Goal: Check status: Check status

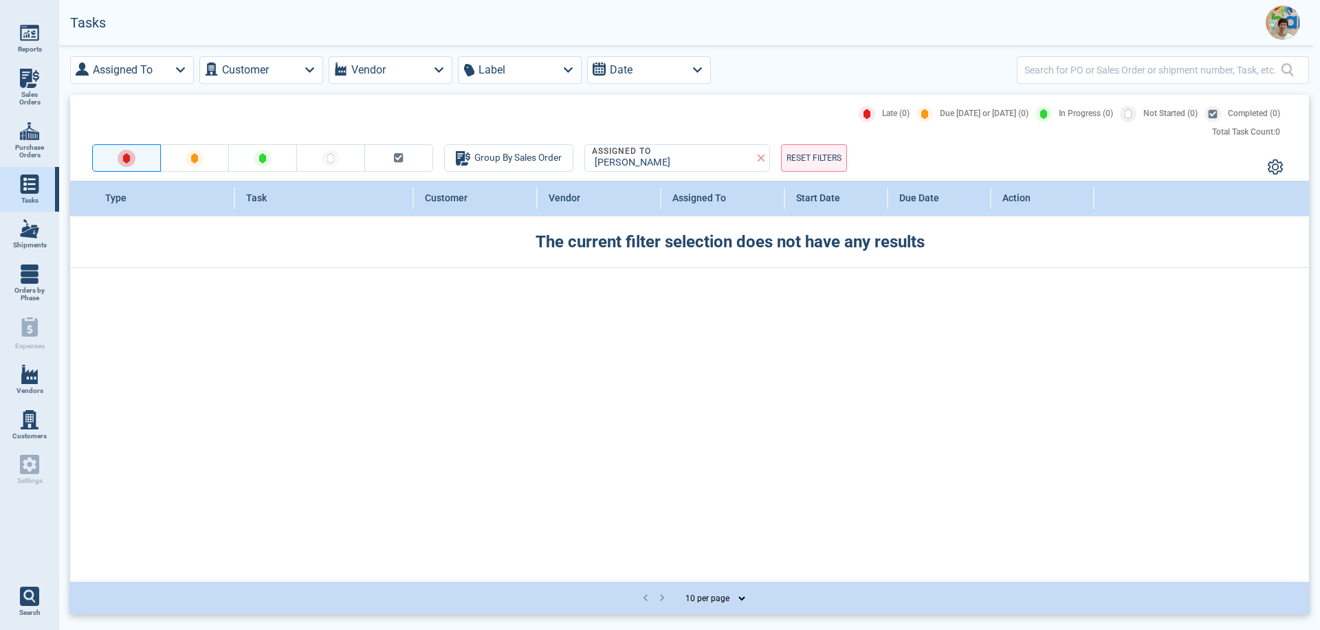
click at [28, 102] on span "Sales Orders" at bounding box center [29, 99] width 37 height 16
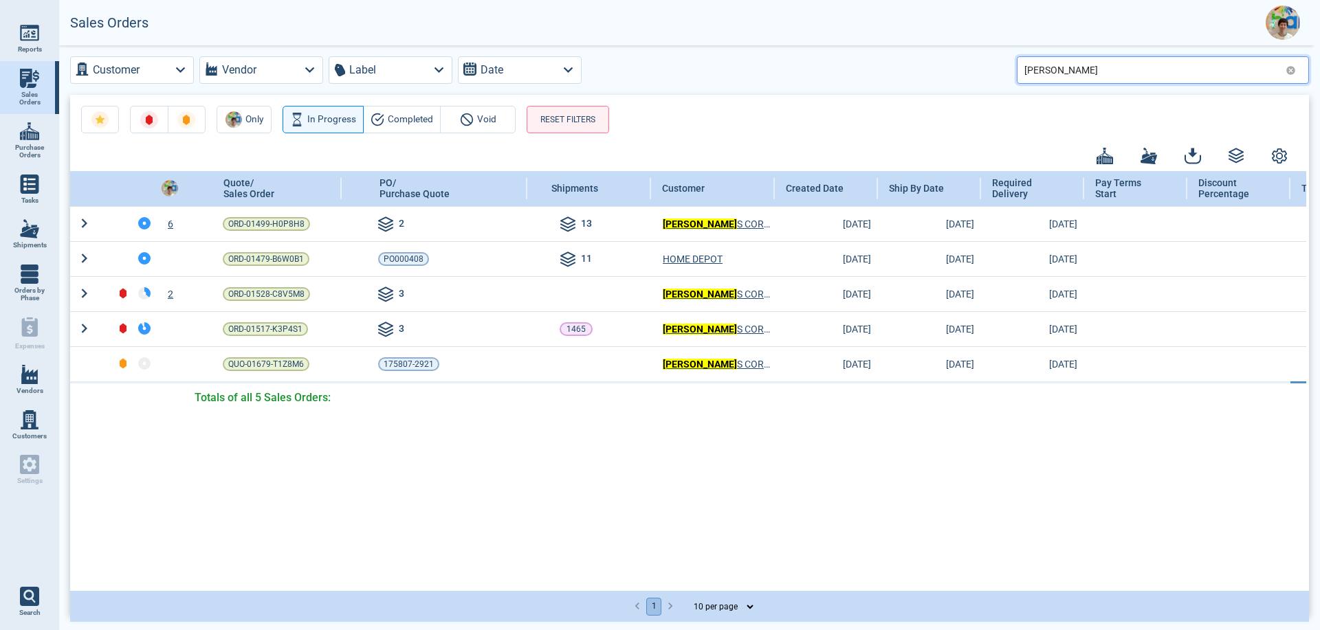
drag, startPoint x: 1046, startPoint y: 73, endPoint x: 1017, endPoint y: 74, distance: 28.9
click at [1018, 74] on div "[PERSON_NAME]" at bounding box center [1162, 69] width 292 height 27
type input "110"
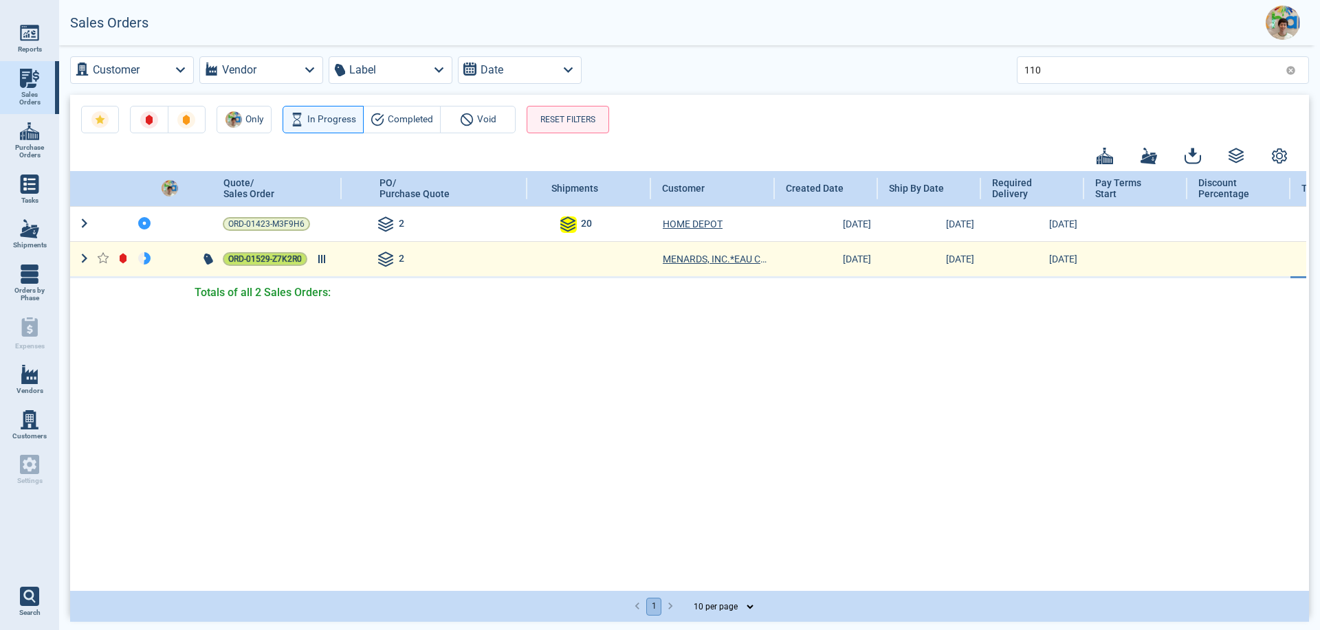
click at [264, 263] on span "ORD-01529-Z7K2R0" at bounding box center [265, 259] width 74 height 14
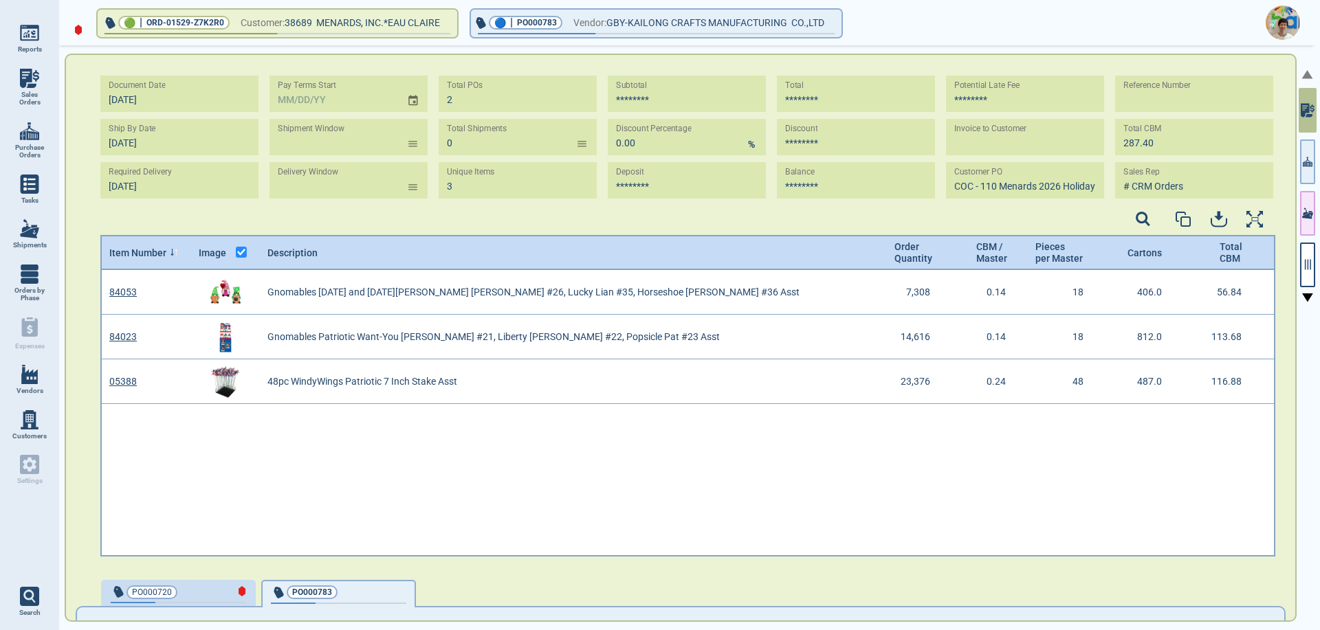
scroll to position [282, 1170]
click at [1302, 258] on icon "button" at bounding box center [1307, 264] width 12 height 12
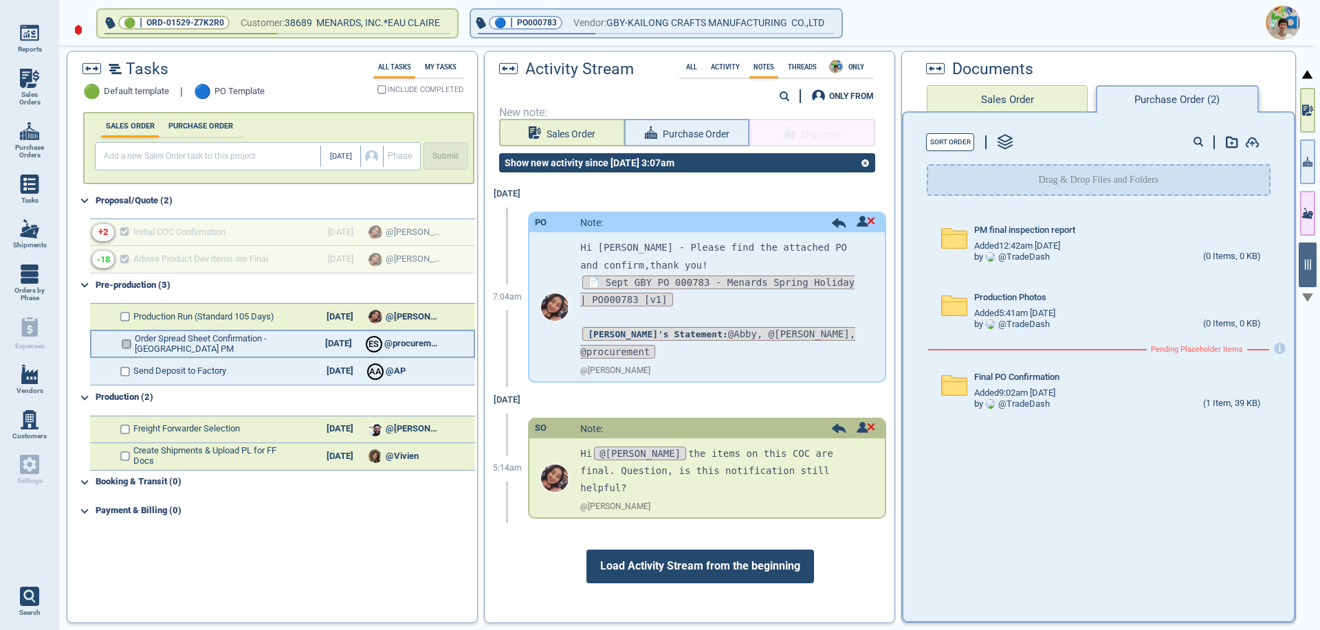
click at [123, 344] on input "checkbox" at bounding box center [126, 345] width 10 height 10
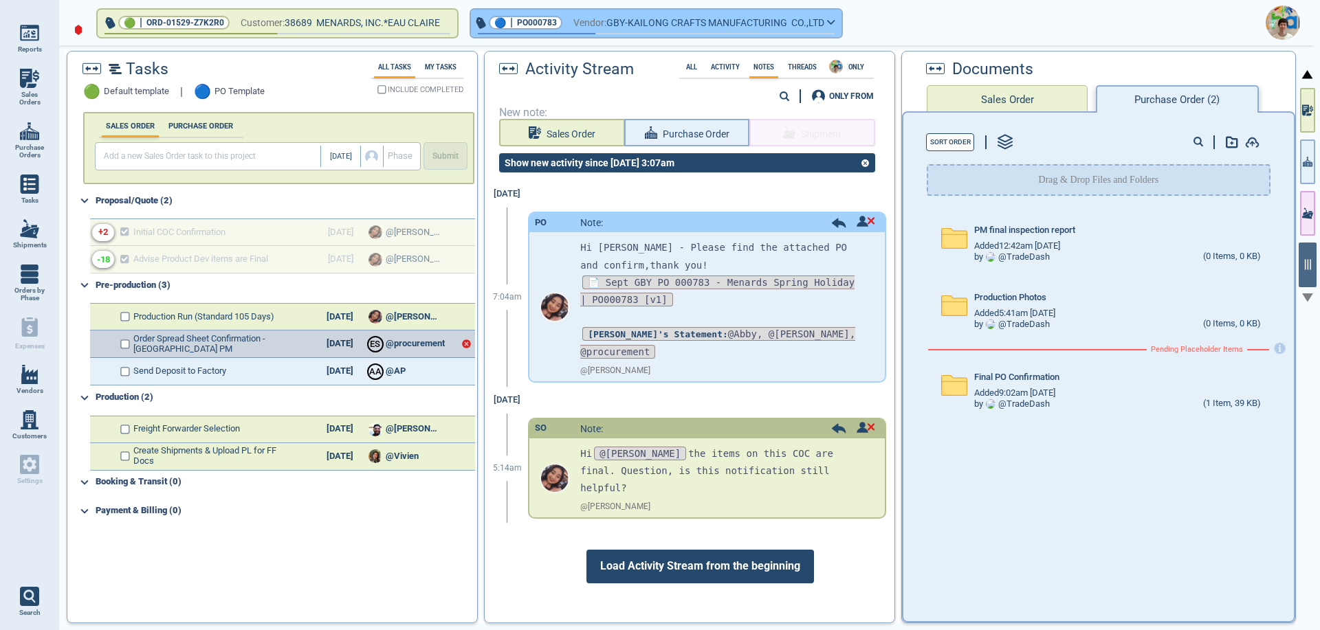
click at [836, 23] on button "🔵 | PO000783 Vendor: GBY-KAILONG CRAFTS MANUFACTURING CO.,LTD" at bounding box center [656, 23] width 370 height 27
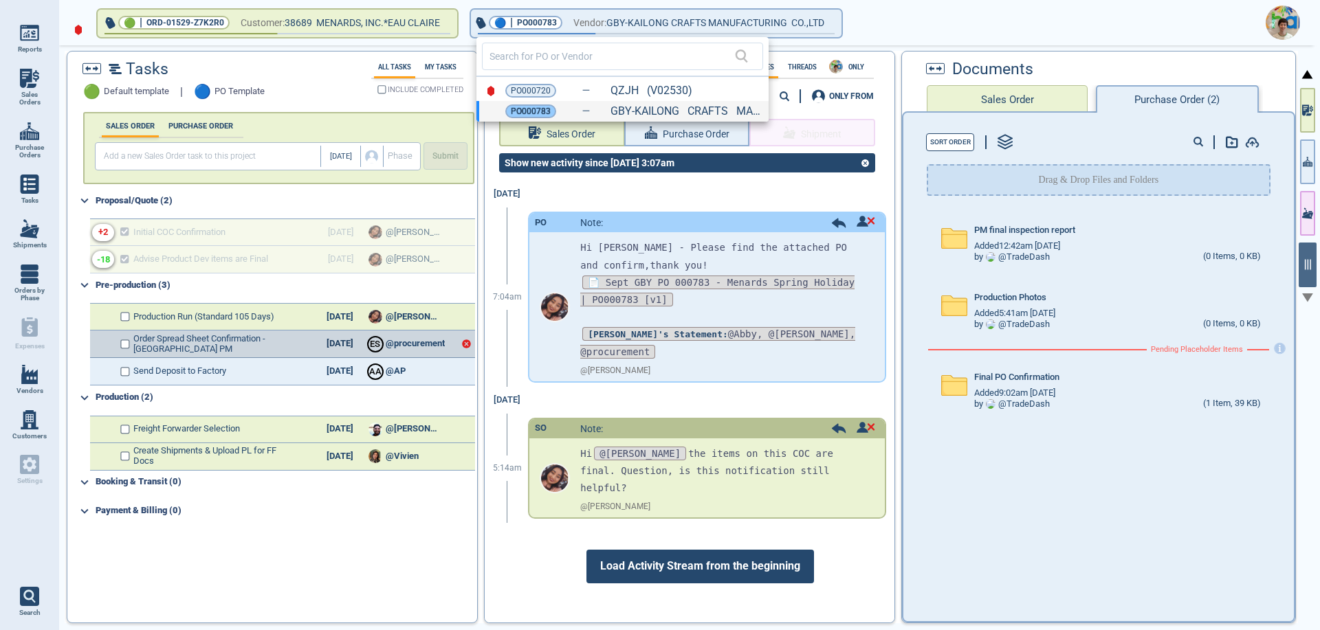
click at [524, 108] on span "PO000783" at bounding box center [531, 111] width 40 height 14
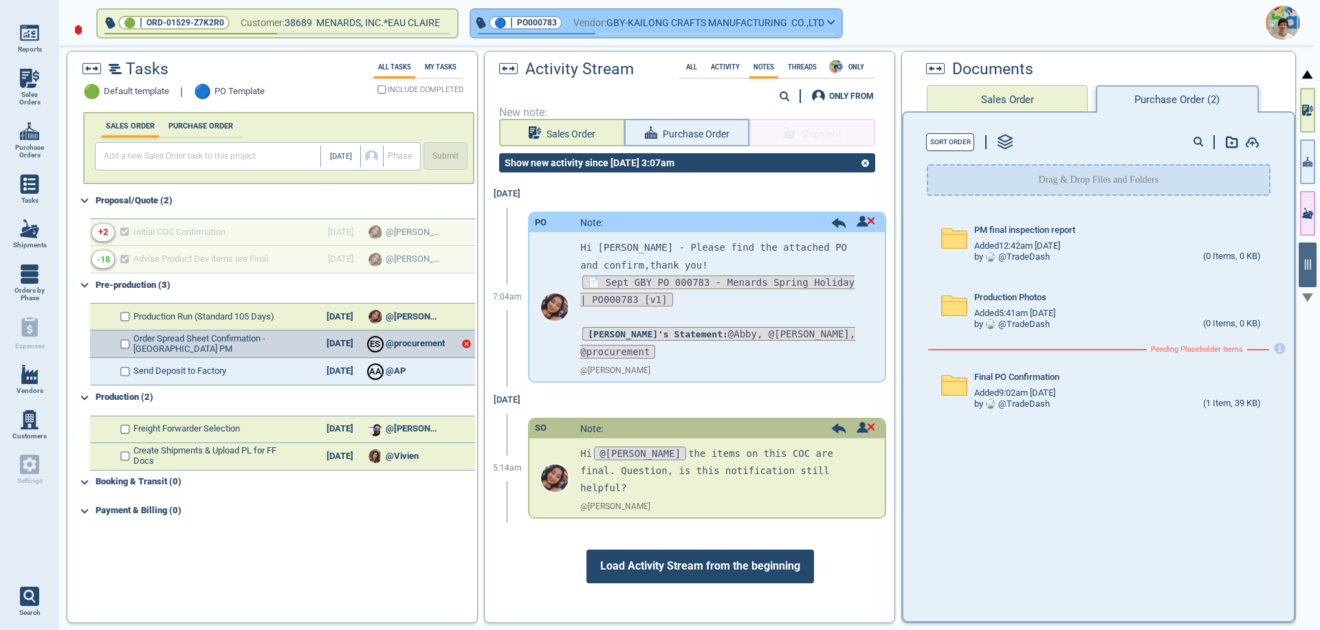
click at [606, 23] on span "Vendor:" at bounding box center [589, 22] width 33 height 17
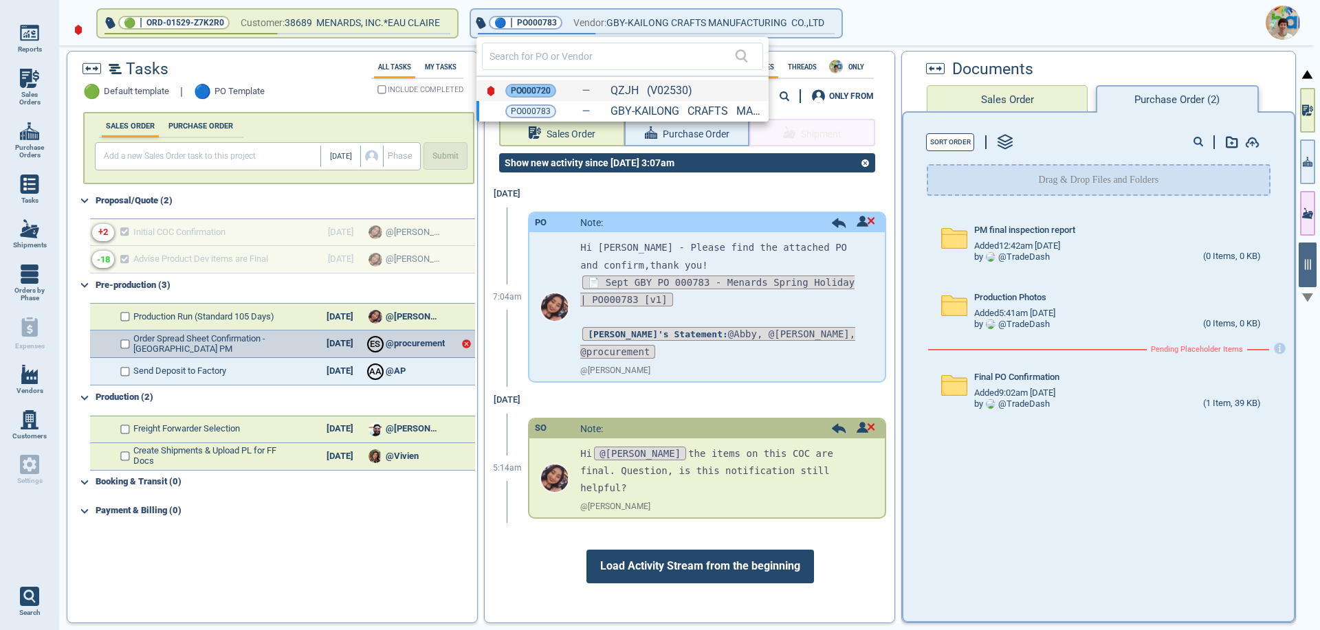
checkbox input "true"
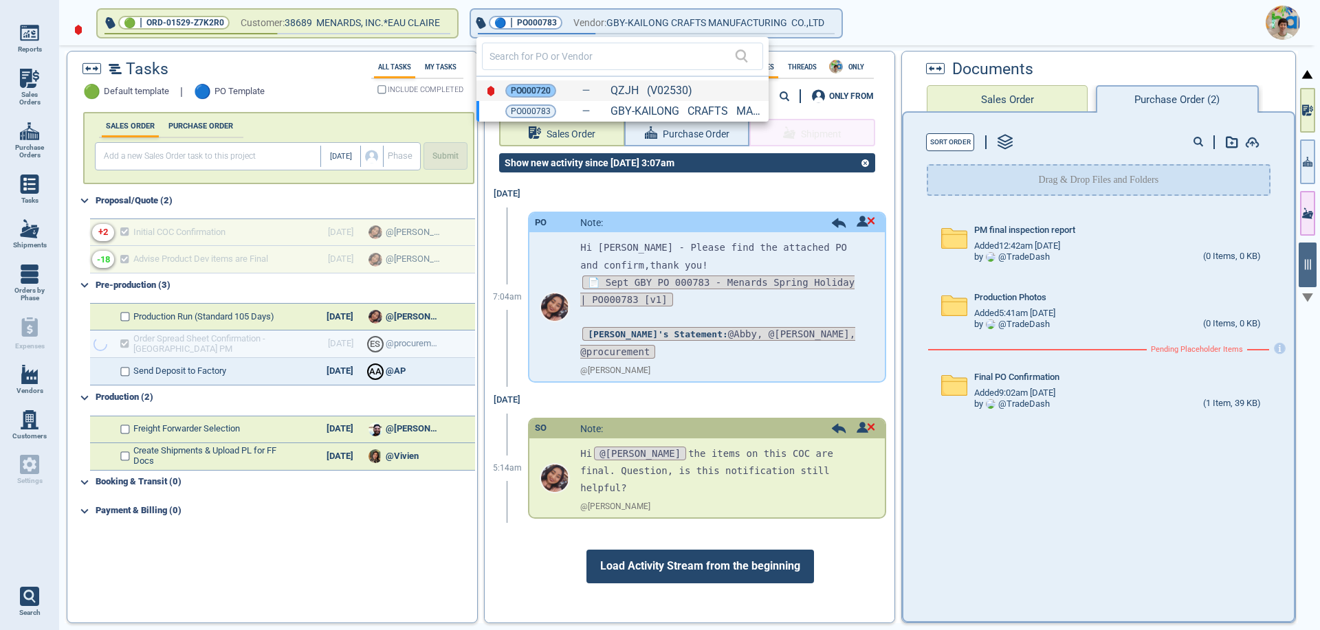
click at [531, 91] on span "PO000720" at bounding box center [531, 91] width 40 height 14
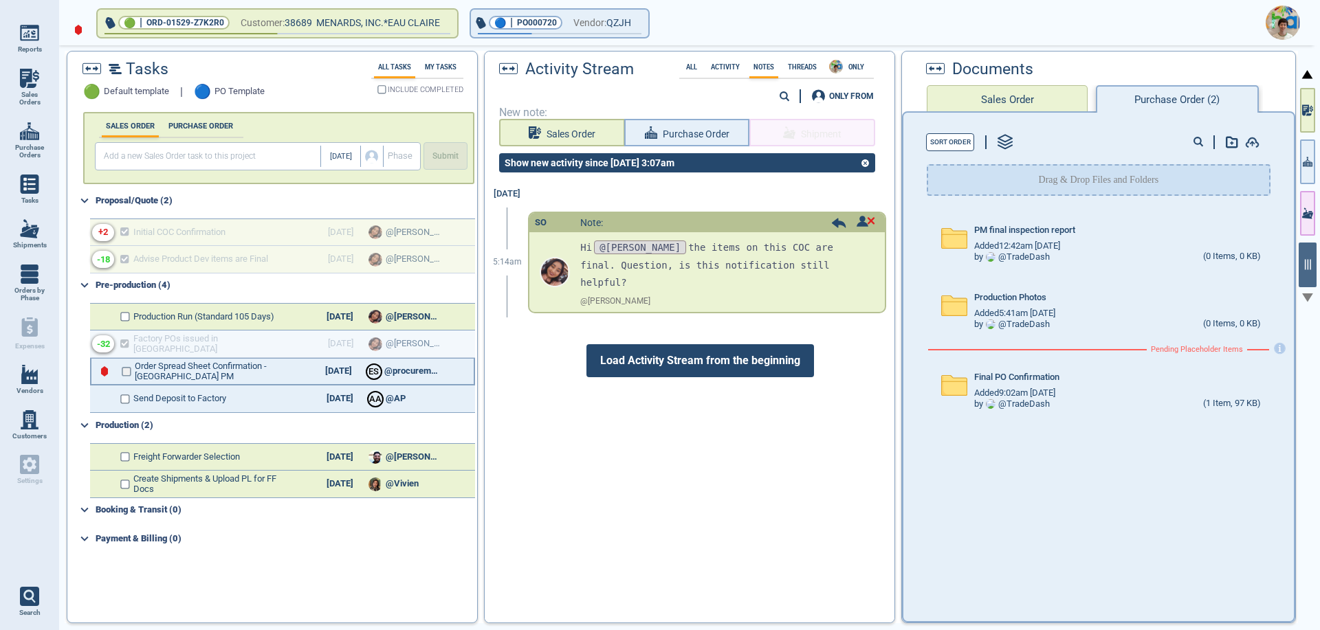
click at [125, 370] on input "checkbox" at bounding box center [126, 372] width 10 height 10
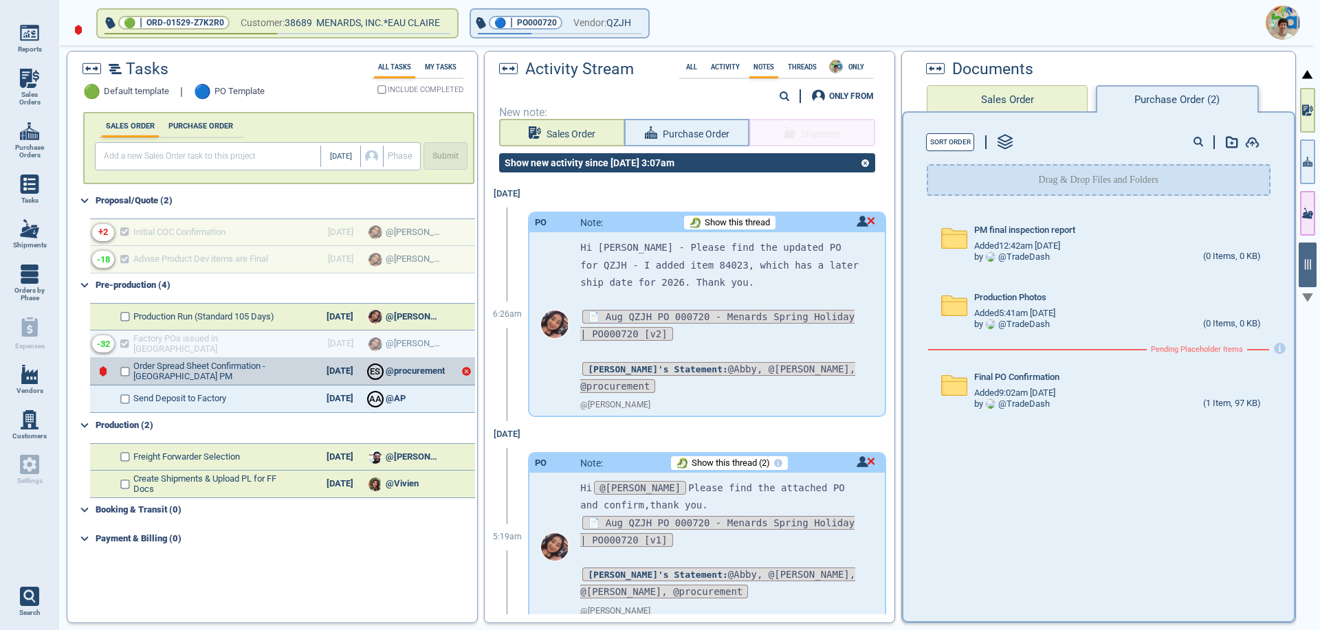
checkbox input "true"
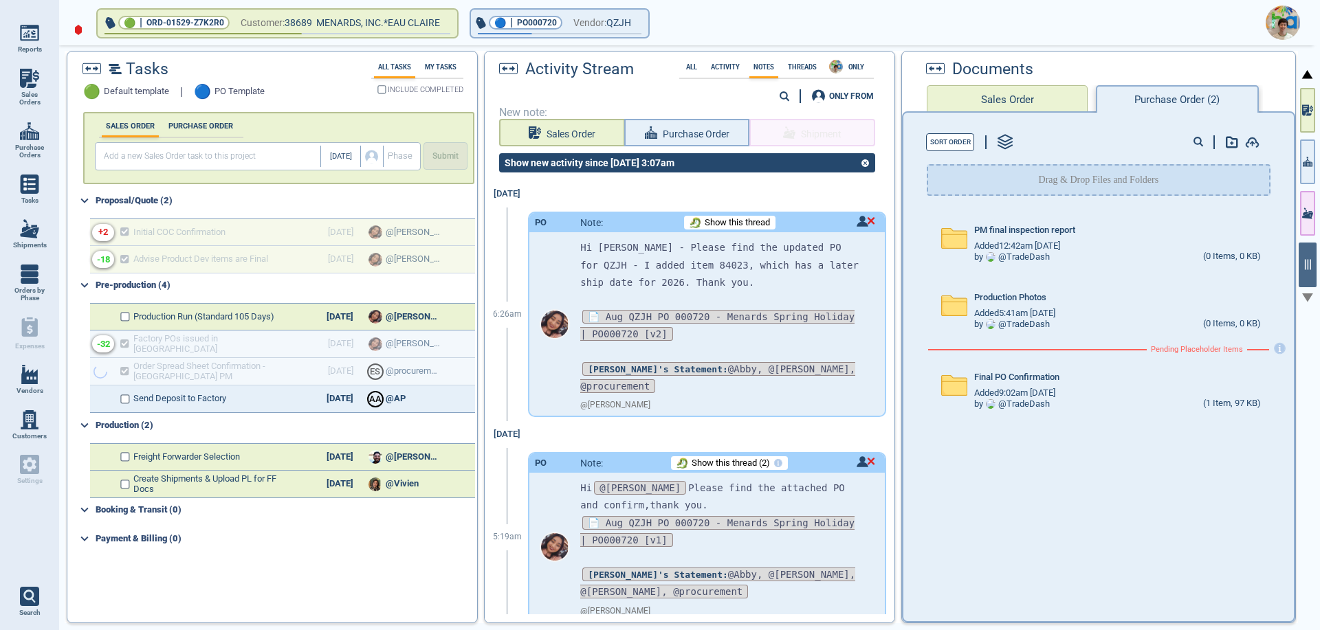
click at [32, 188] on img at bounding box center [29, 184] width 19 height 19
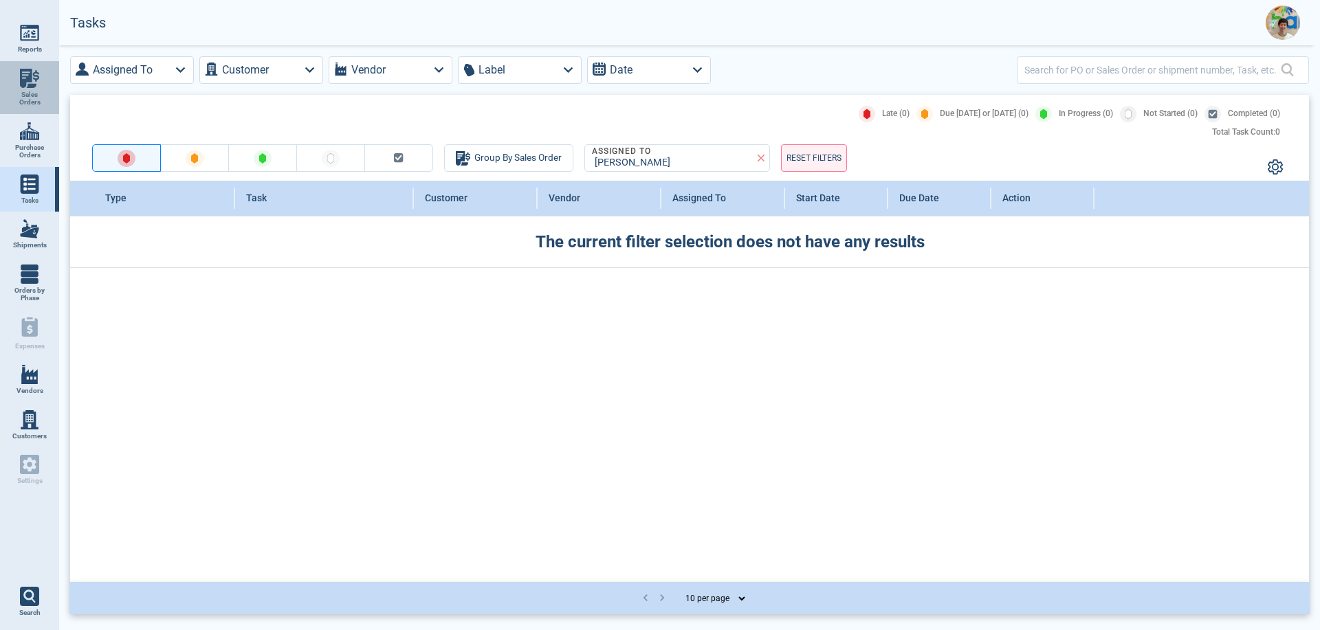
click at [26, 98] on span "Sales Orders" at bounding box center [29, 99] width 37 height 16
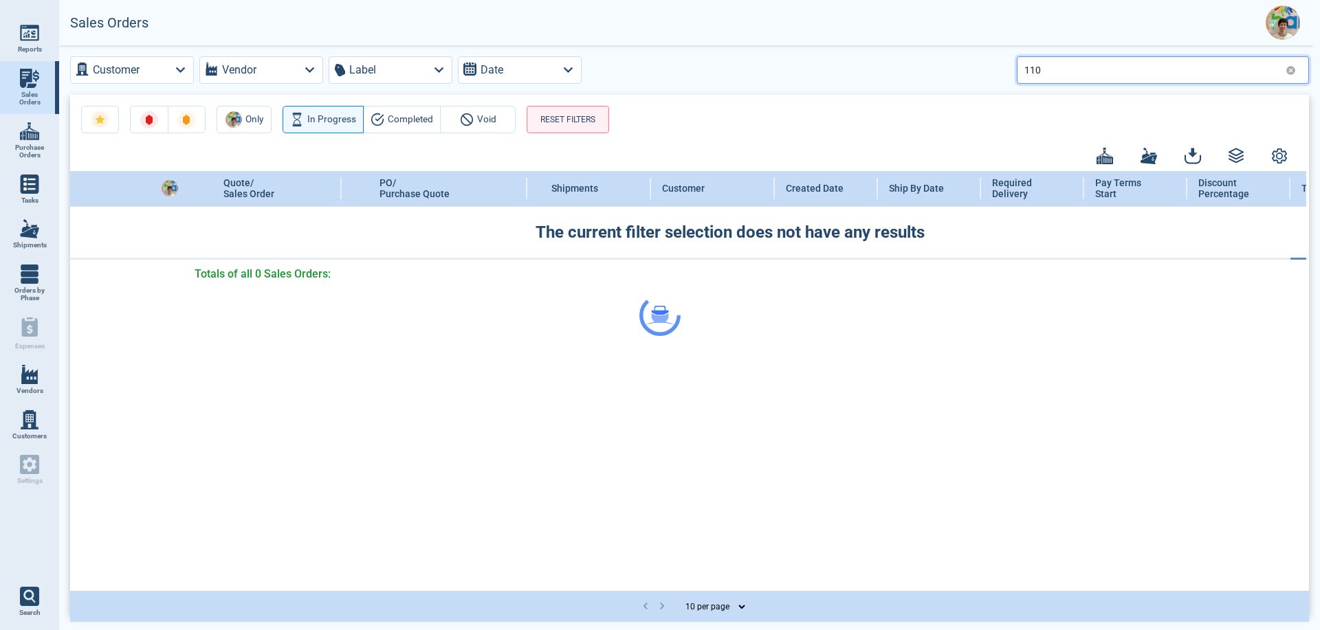
click at [1045, 69] on input "110" at bounding box center [1152, 70] width 256 height 20
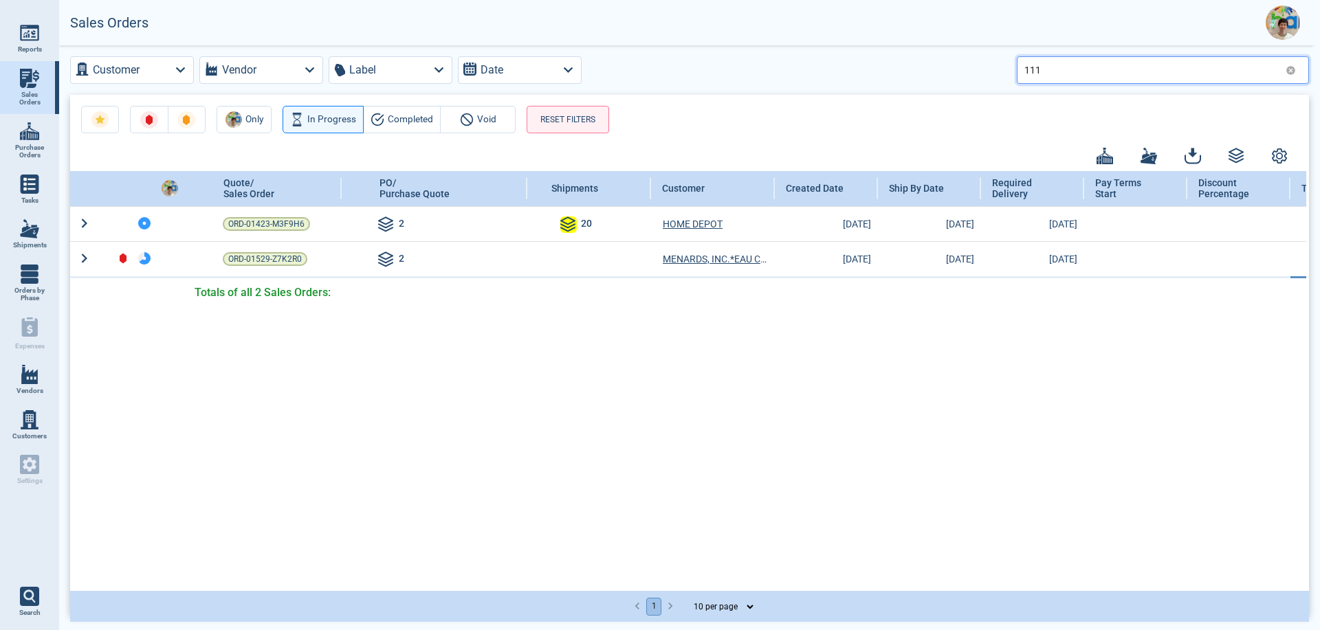
type input "111"
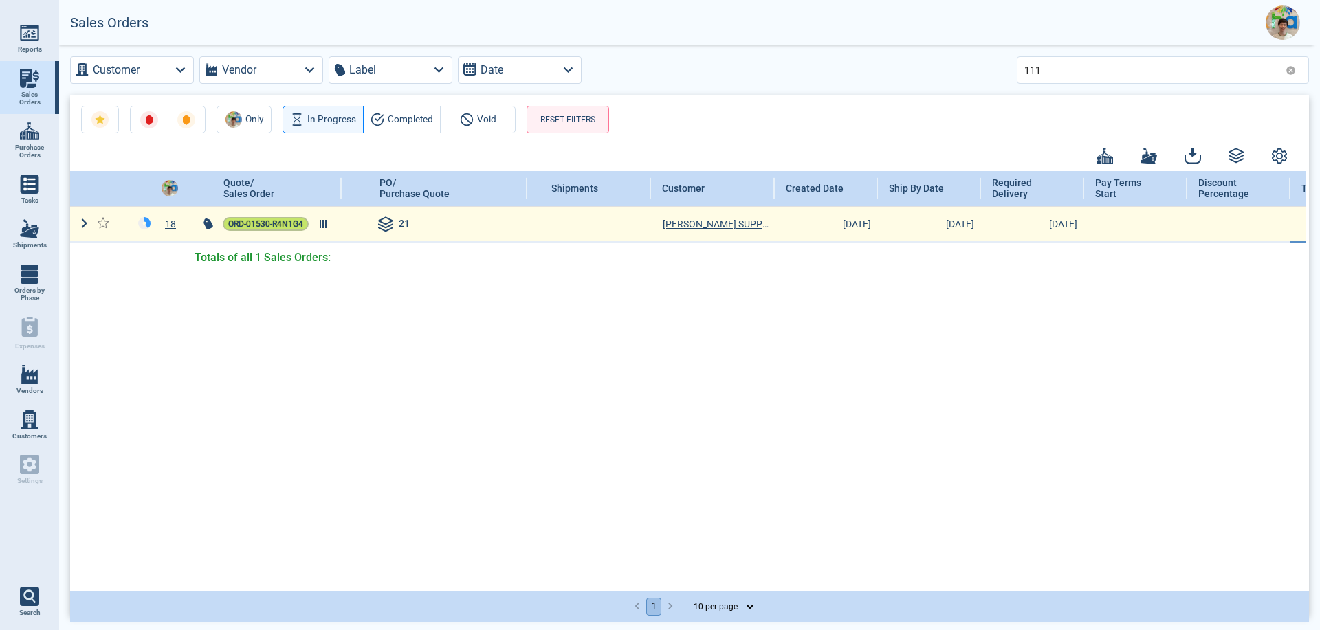
click at [295, 225] on span "ORD-01530-R4N1G4" at bounding box center [265, 224] width 75 height 14
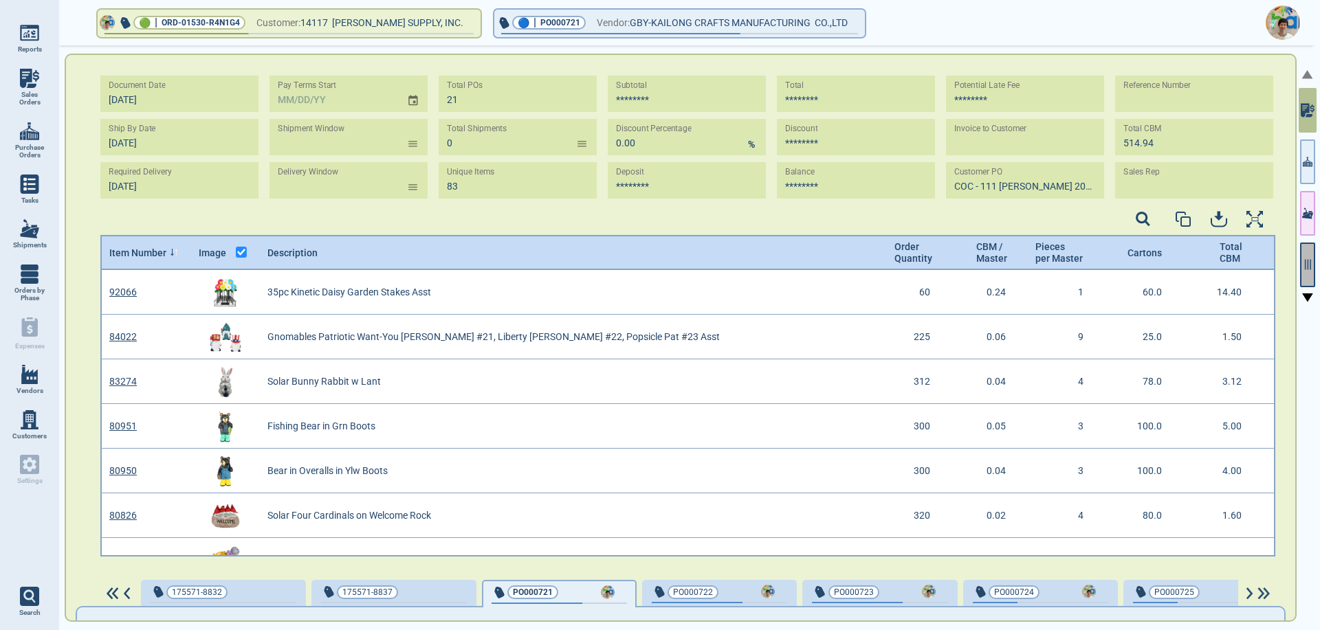
scroll to position [282, 1170]
click at [1302, 268] on icon "button" at bounding box center [1307, 264] width 12 height 12
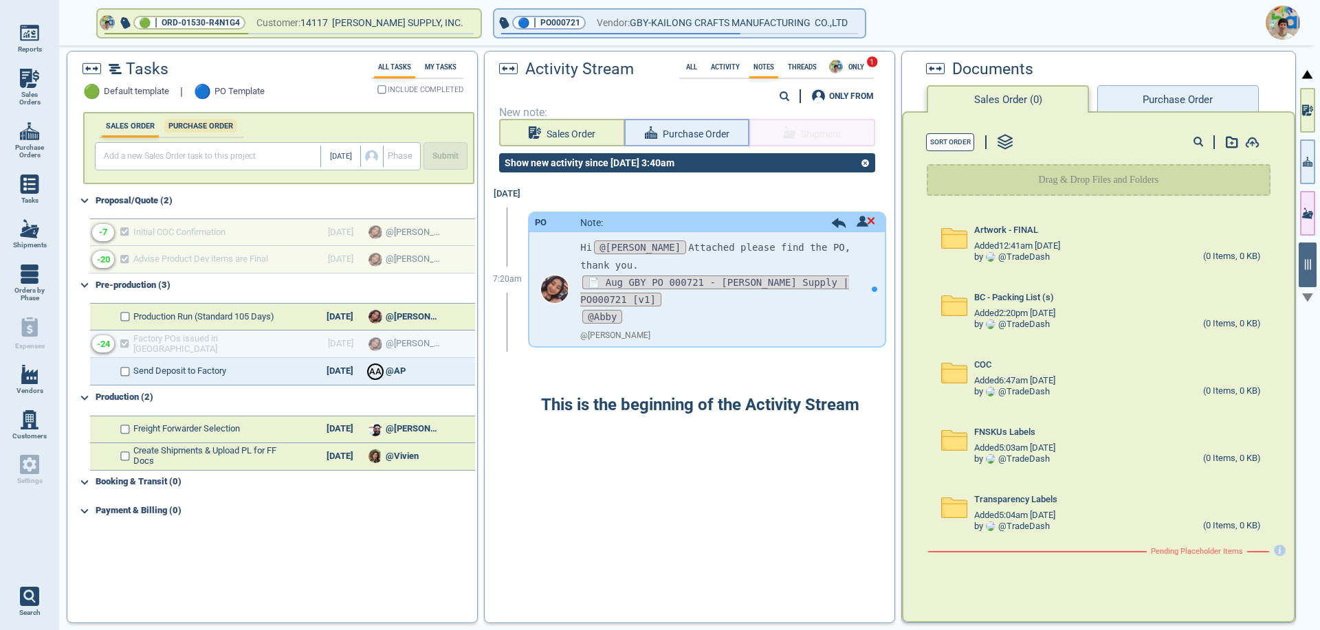
click at [225, 122] on label "PURCHASE ORDER" at bounding box center [200, 126] width 73 height 9
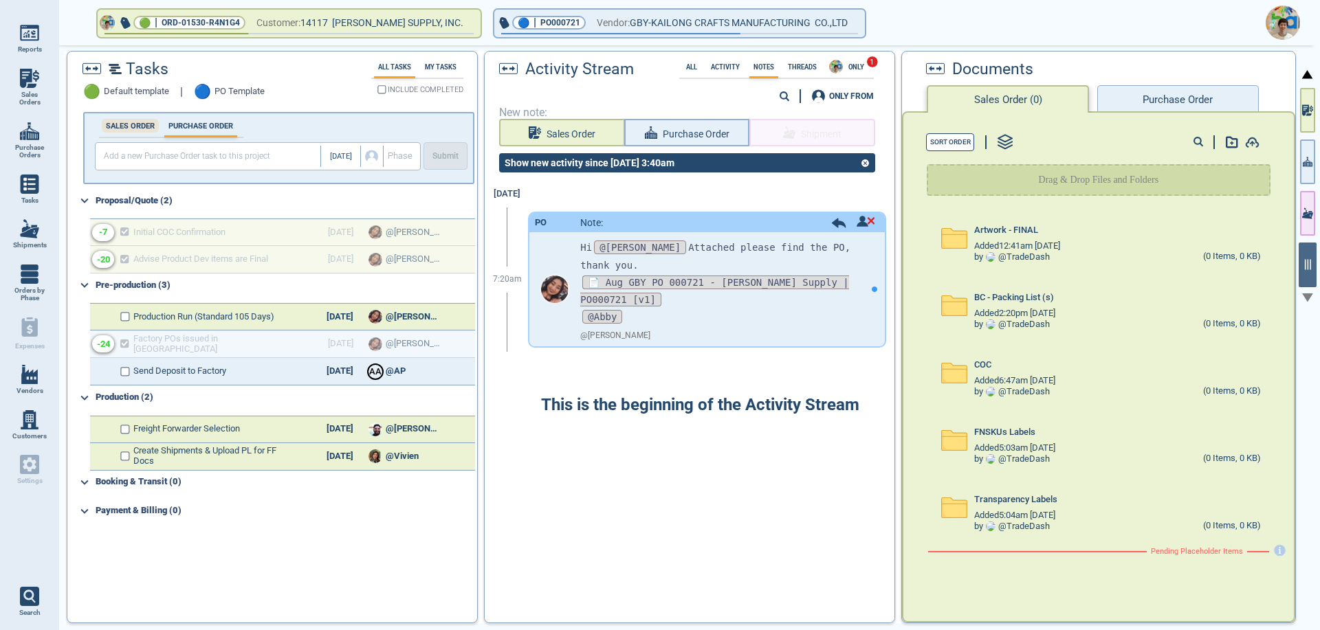
click at [148, 125] on label "SALES ORDER" at bounding box center [130, 126] width 57 height 9
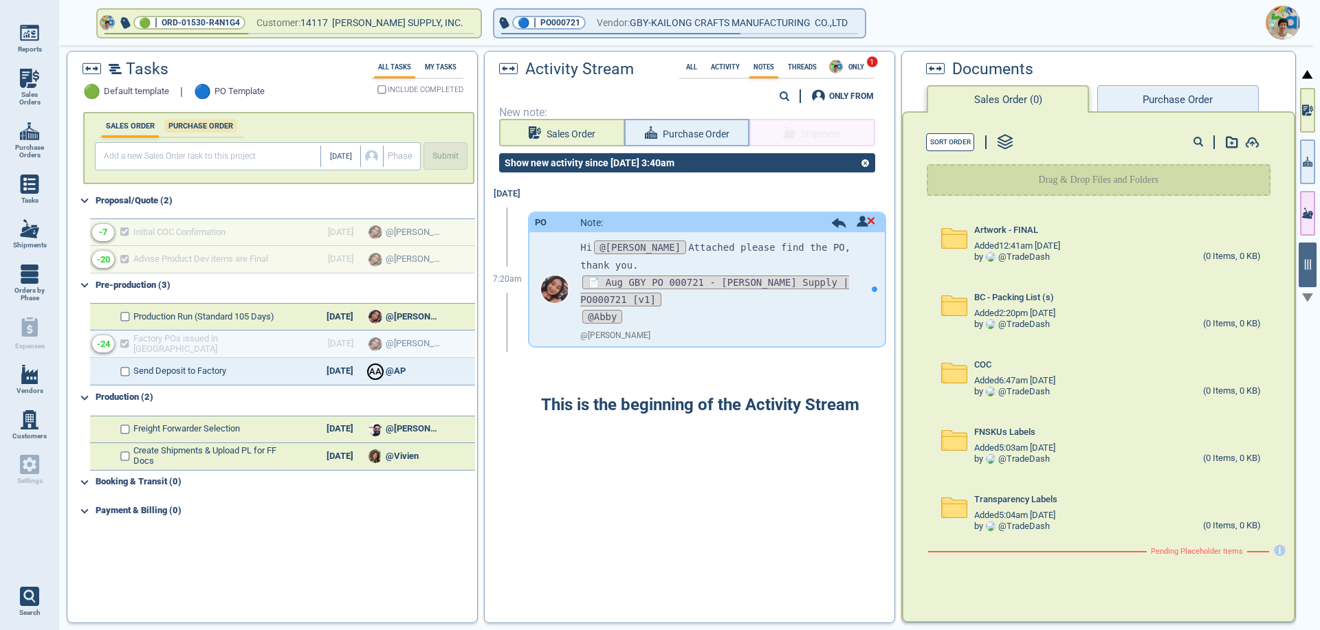
click at [179, 123] on label "PURCHASE ORDER" at bounding box center [200, 126] width 73 height 9
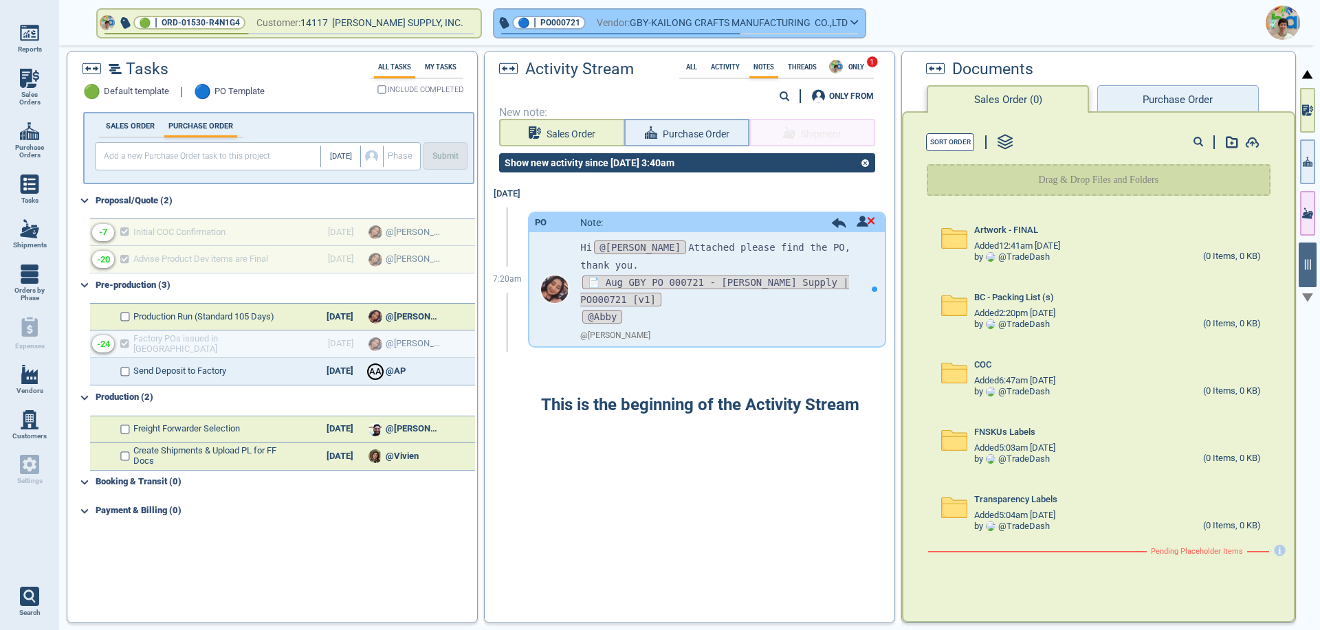
click at [682, 16] on span "GBY-KAILONG CRAFTS MANUFACTURING CO.,LTD" at bounding box center [739, 22] width 218 height 17
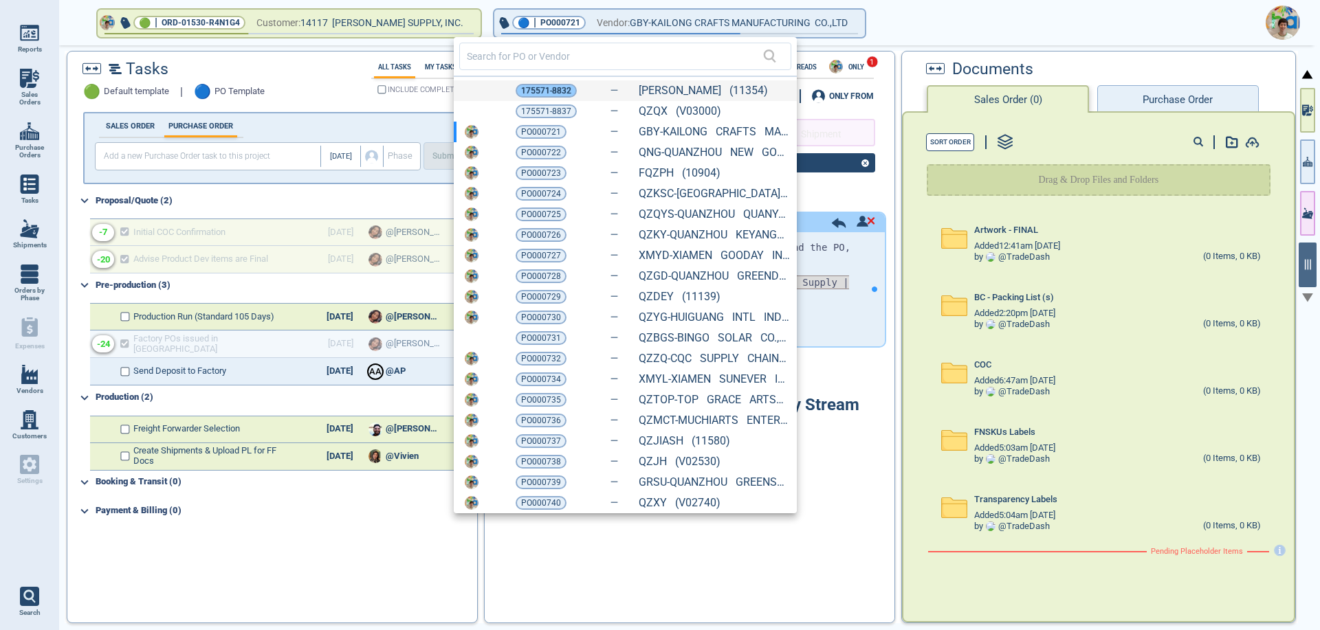
click at [543, 93] on span "175571-8832" at bounding box center [546, 91] width 50 height 14
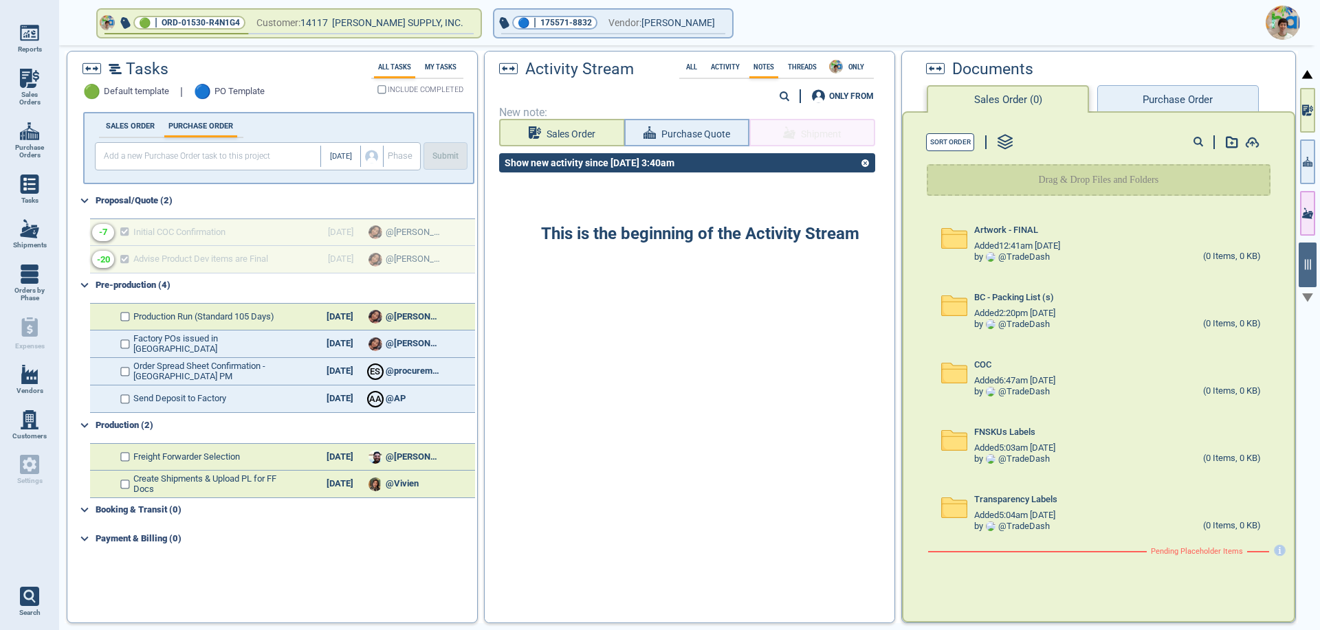
click at [1148, 93] on button "Purchase Order" at bounding box center [1177, 98] width 161 height 27
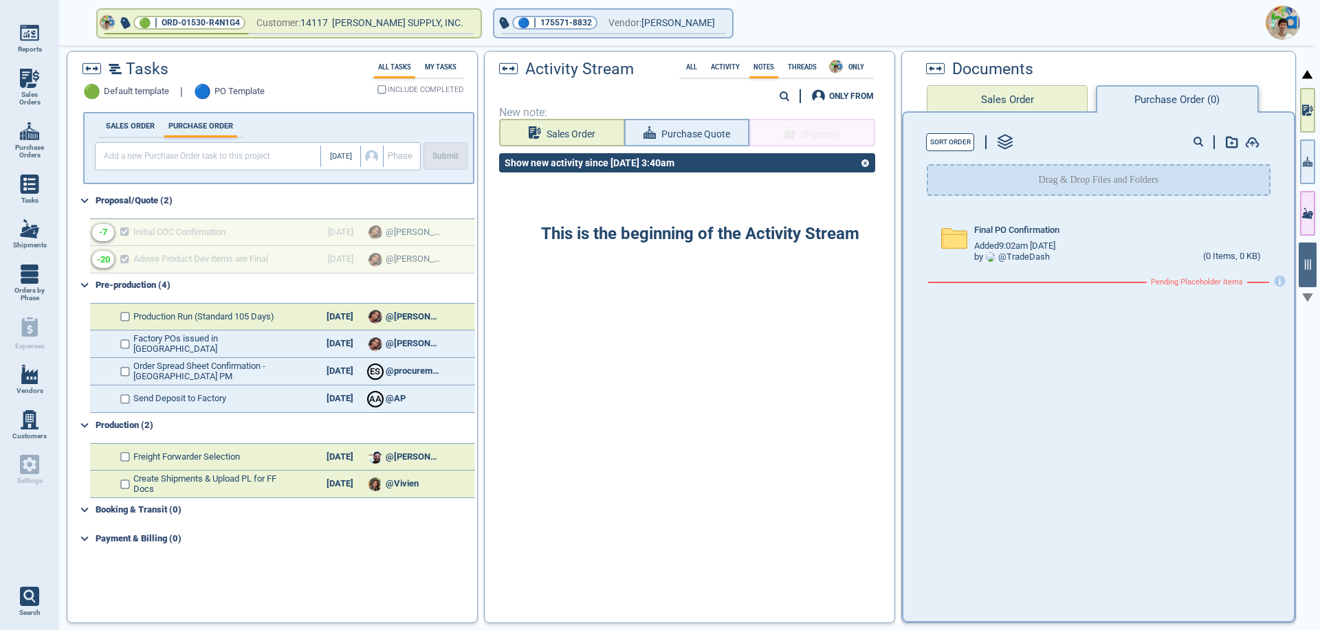
click at [1030, 236] on div "Final PO Confirmation" at bounding box center [1117, 232] width 286 height 15
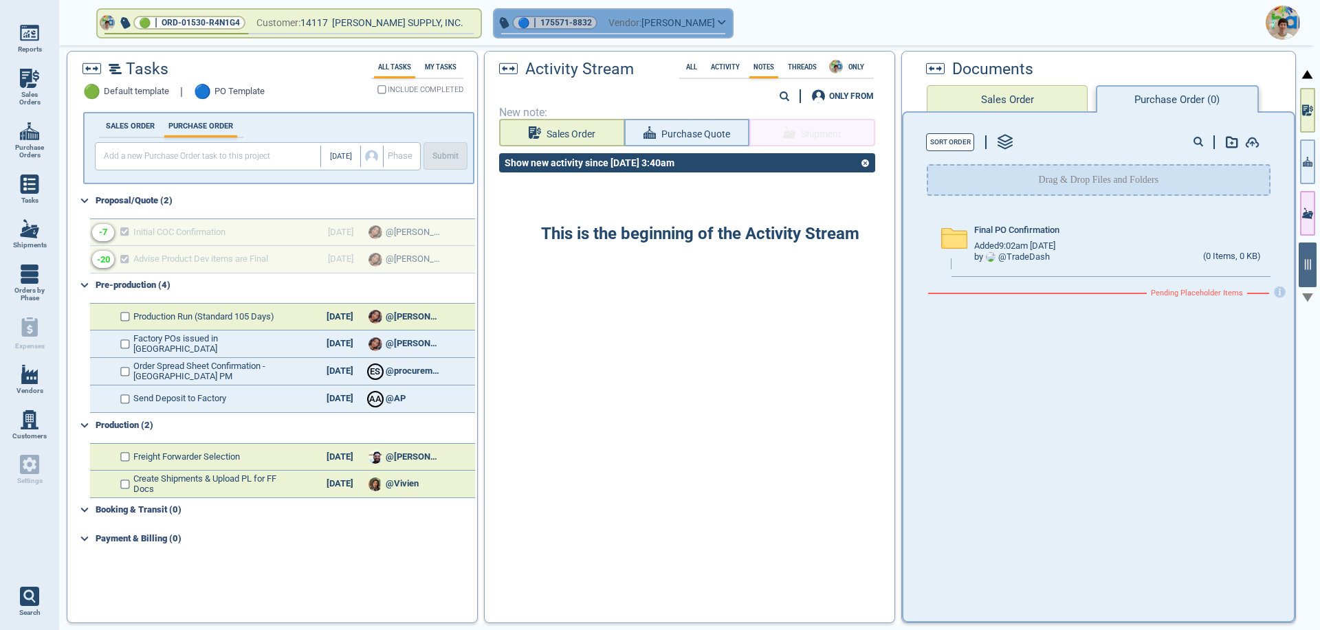
click at [608, 23] on span "Vendor:" at bounding box center [624, 22] width 33 height 17
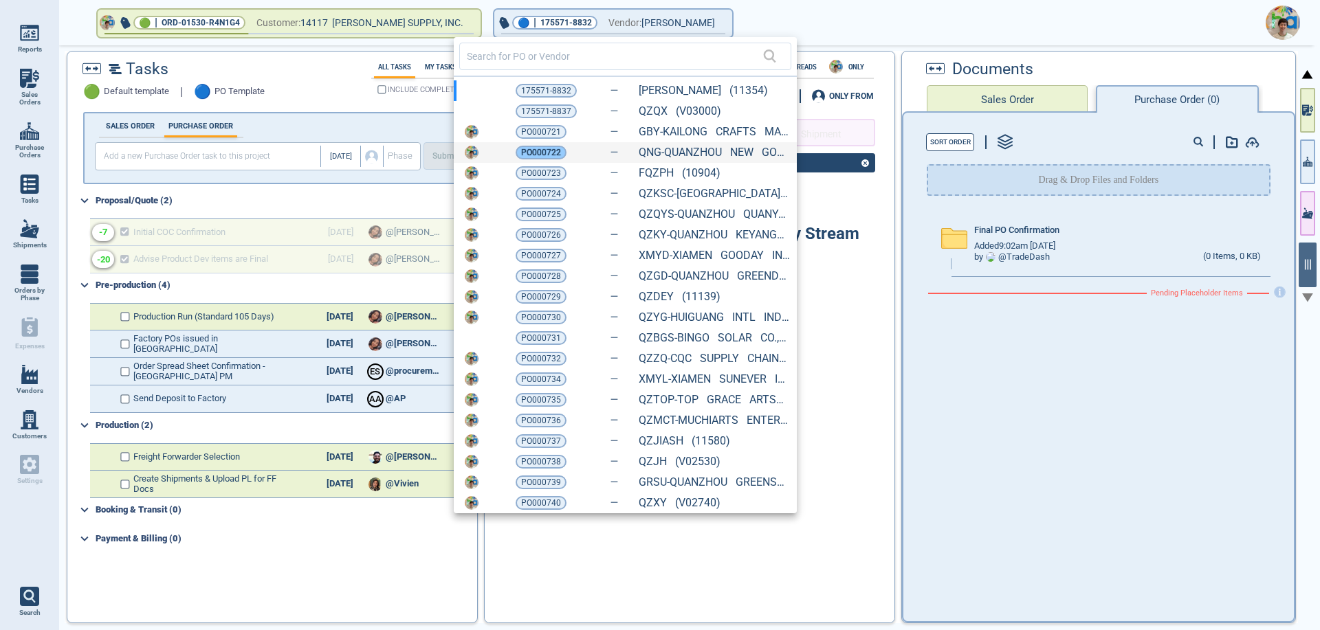
click at [537, 156] on span "PO000722" at bounding box center [541, 153] width 40 height 14
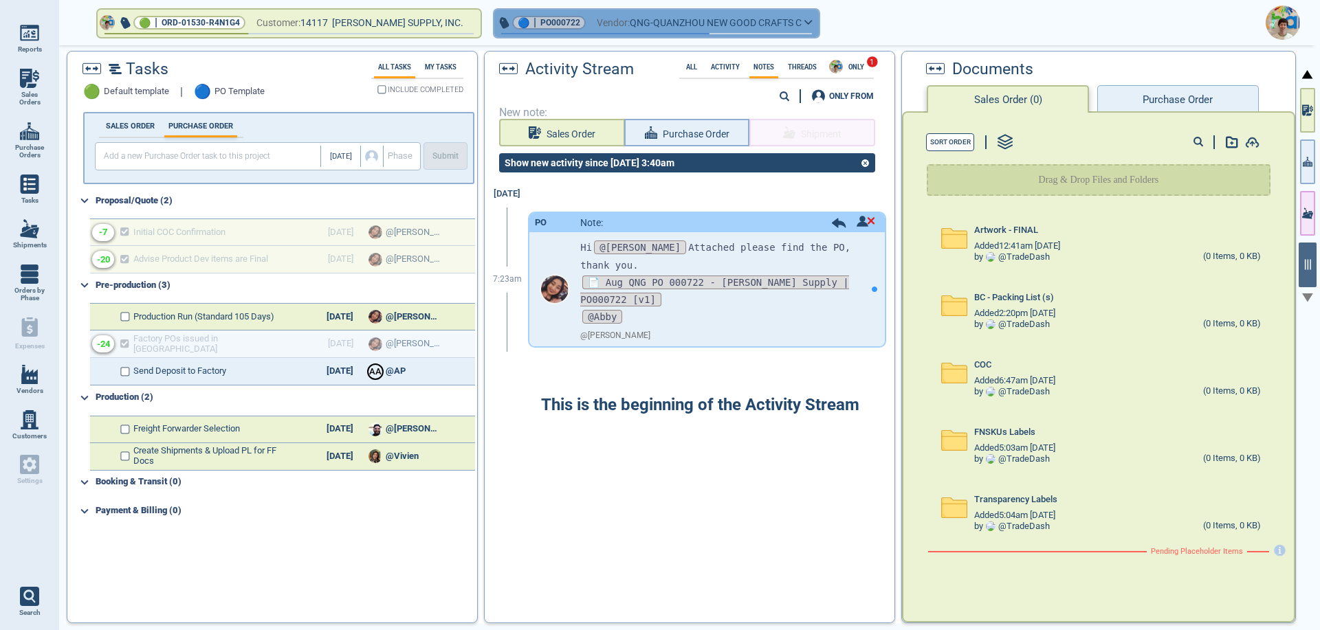
click at [597, 27] on span "Vendor:" at bounding box center [613, 22] width 33 height 17
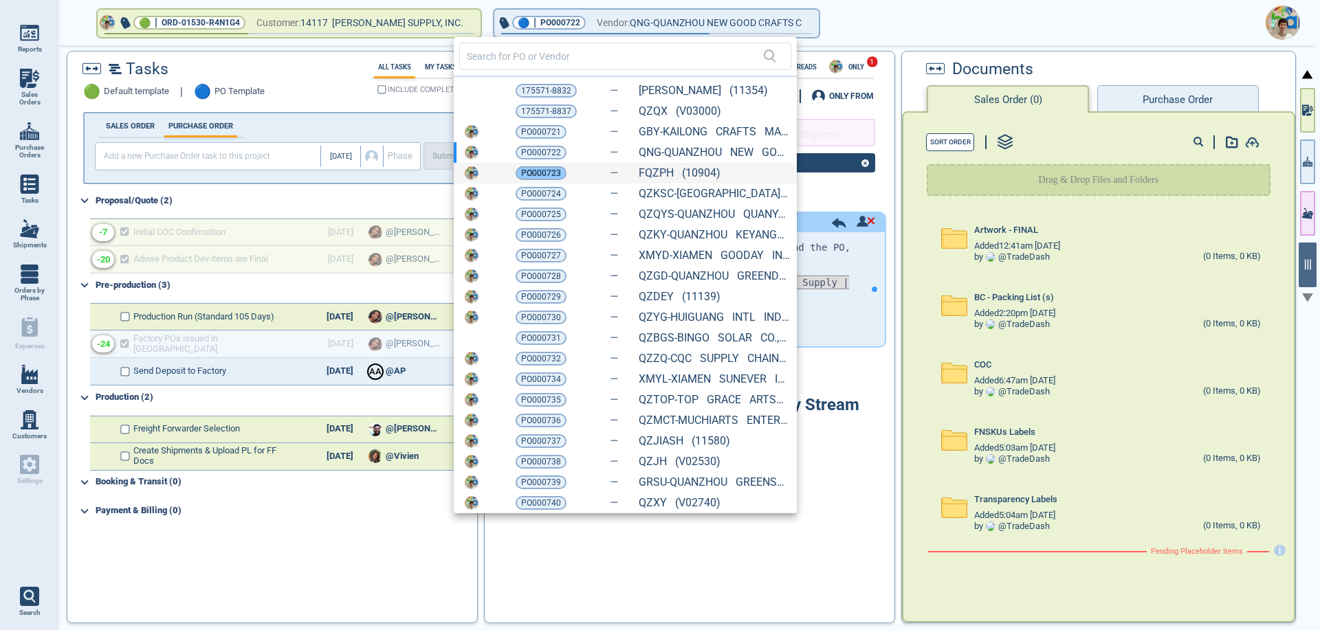
click at [537, 168] on span "PO000723" at bounding box center [541, 173] width 40 height 14
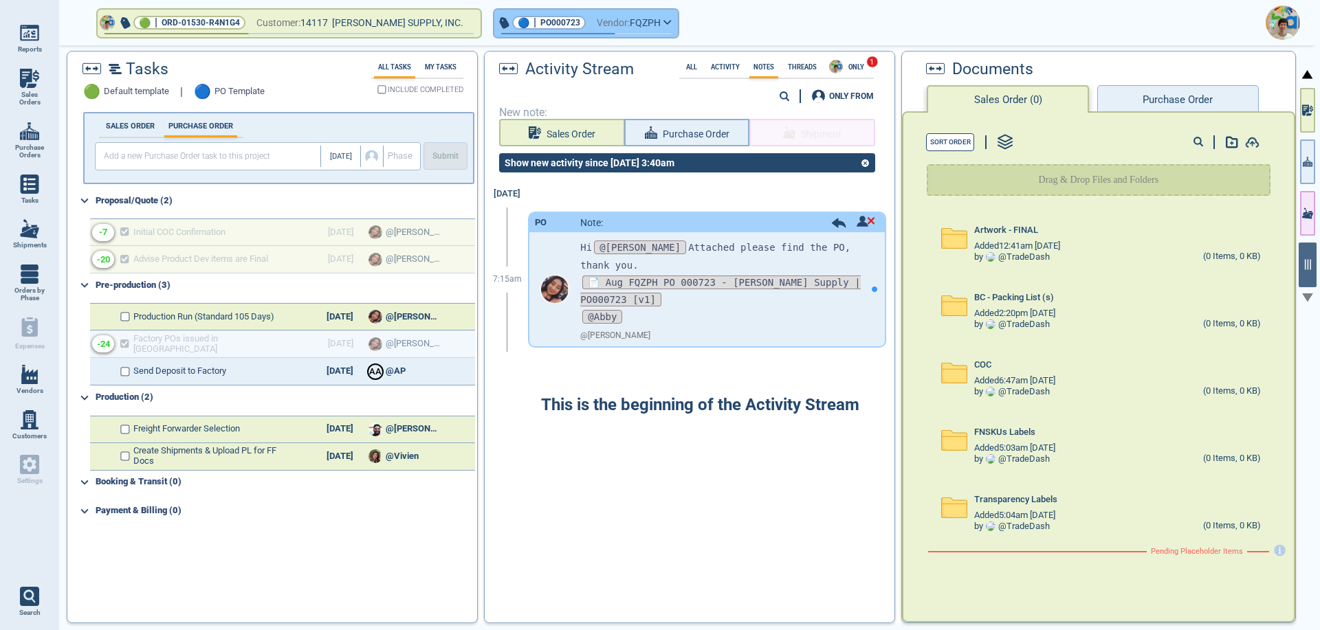
click at [597, 28] on span "Vendor:" at bounding box center [613, 22] width 33 height 17
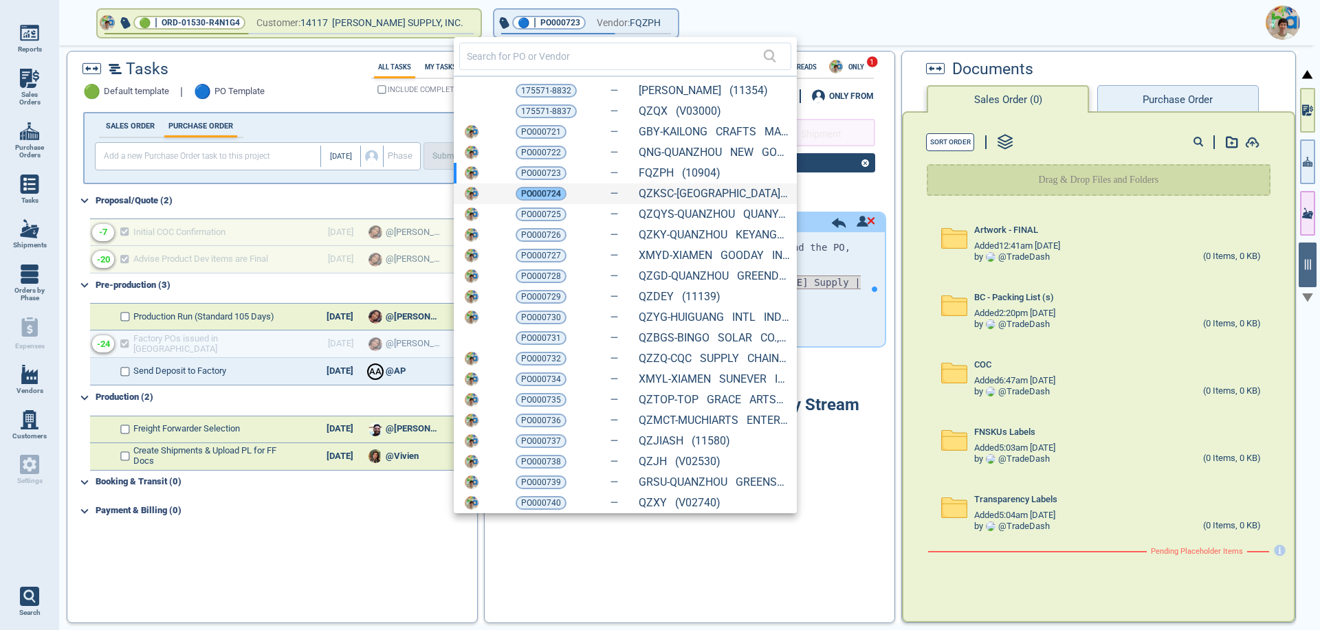
click at [540, 195] on span "PO000724" at bounding box center [541, 194] width 40 height 14
